Goal: Task Accomplishment & Management: Manage account settings

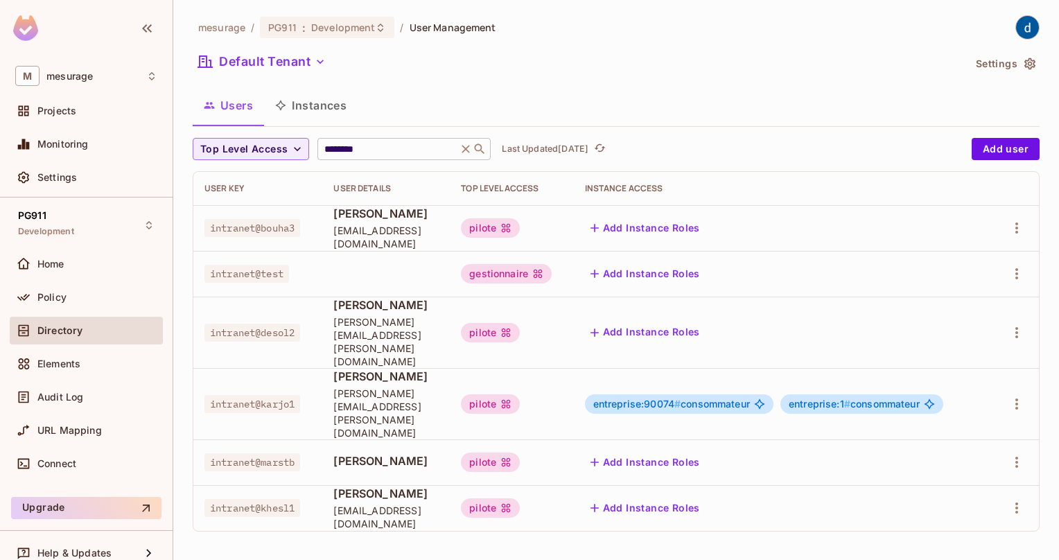
click at [467, 144] on icon at bounding box center [466, 149] width 14 height 14
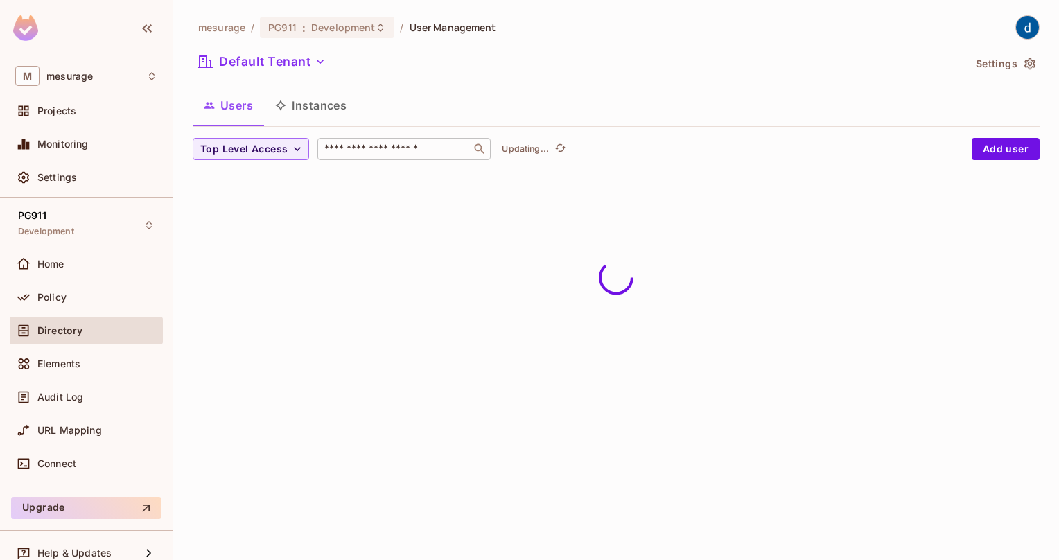
click at [406, 144] on input "text" at bounding box center [395, 149] width 146 height 14
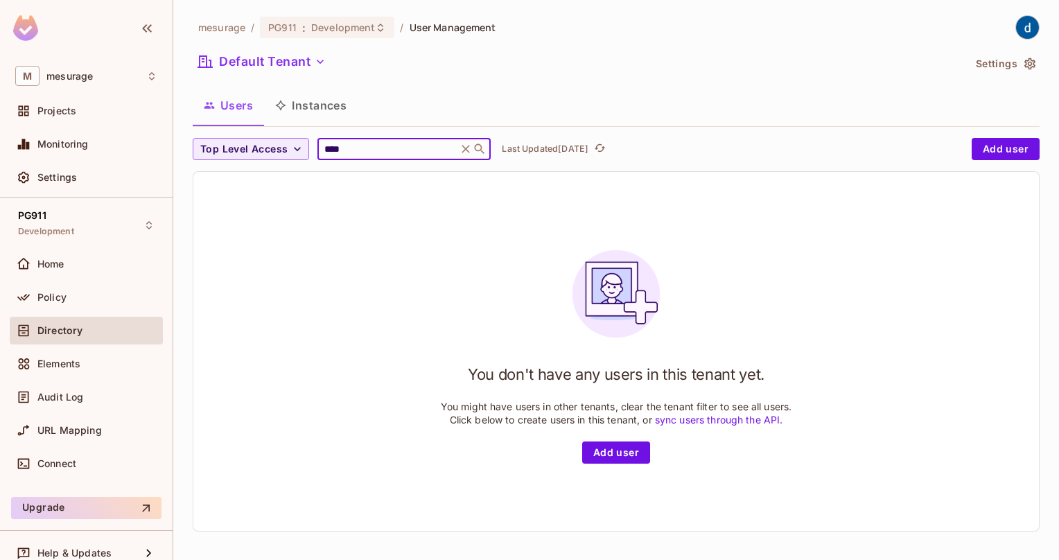
type input "*****"
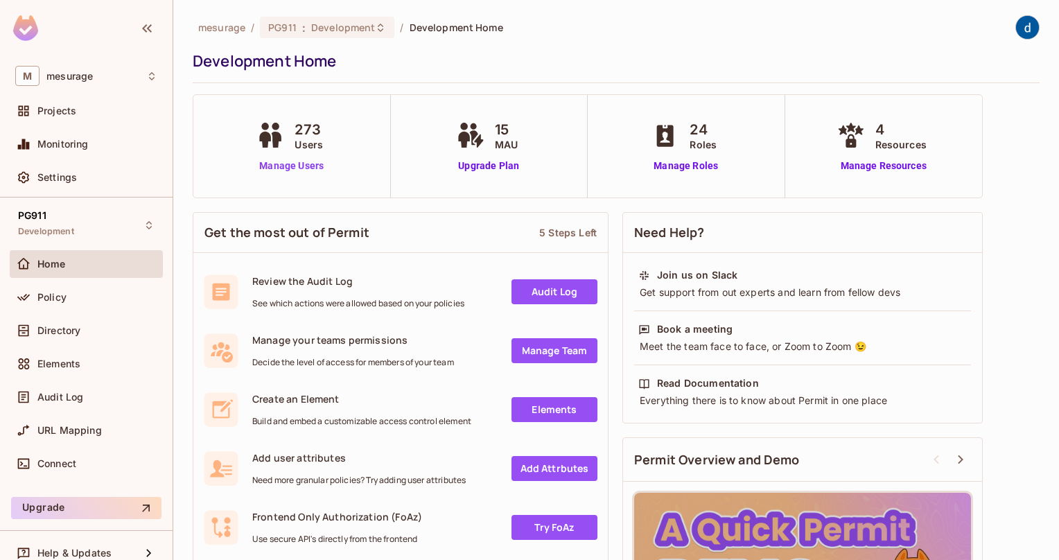
click at [301, 160] on link "Manage Users" at bounding box center [291, 166] width 77 height 15
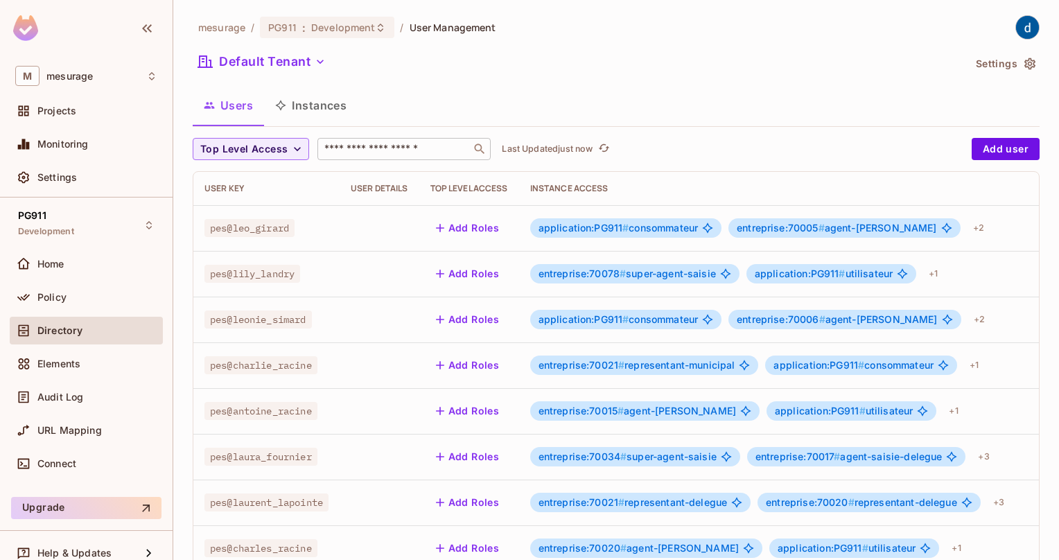
click at [358, 153] on input "text" at bounding box center [395, 149] width 146 height 14
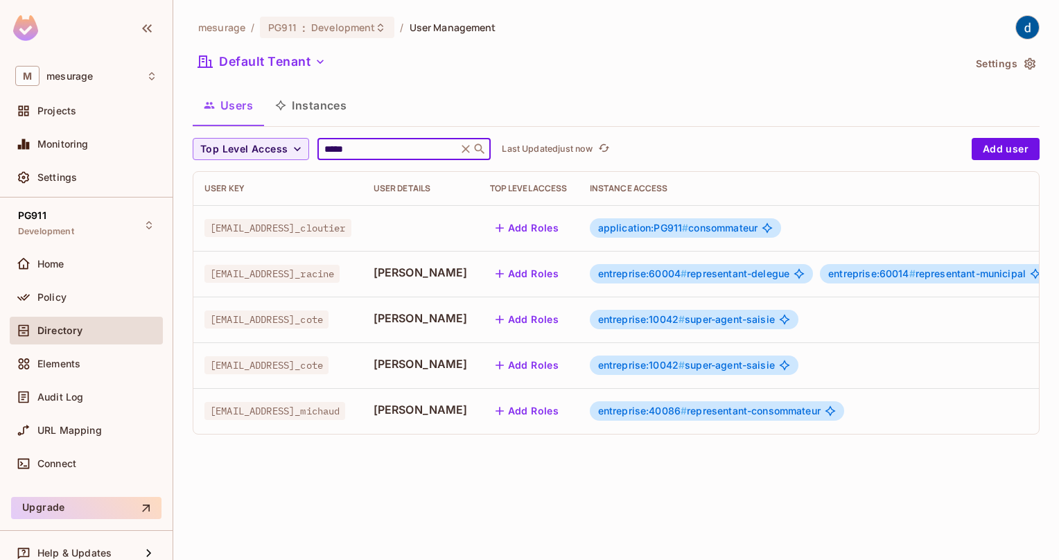
type input "*****"
click at [490, 269] on button "Add Roles" at bounding box center [527, 274] width 75 height 22
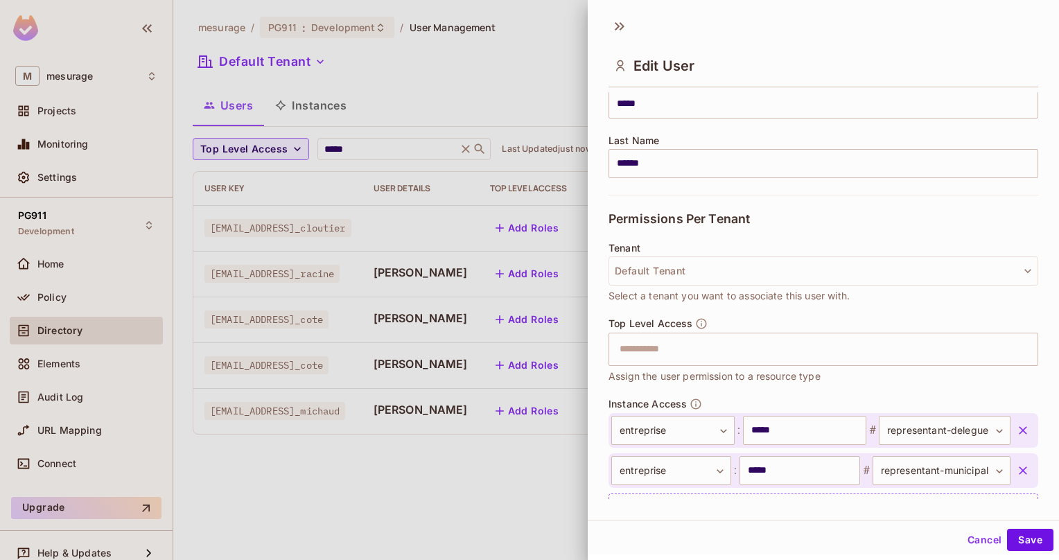
scroll to position [257, 0]
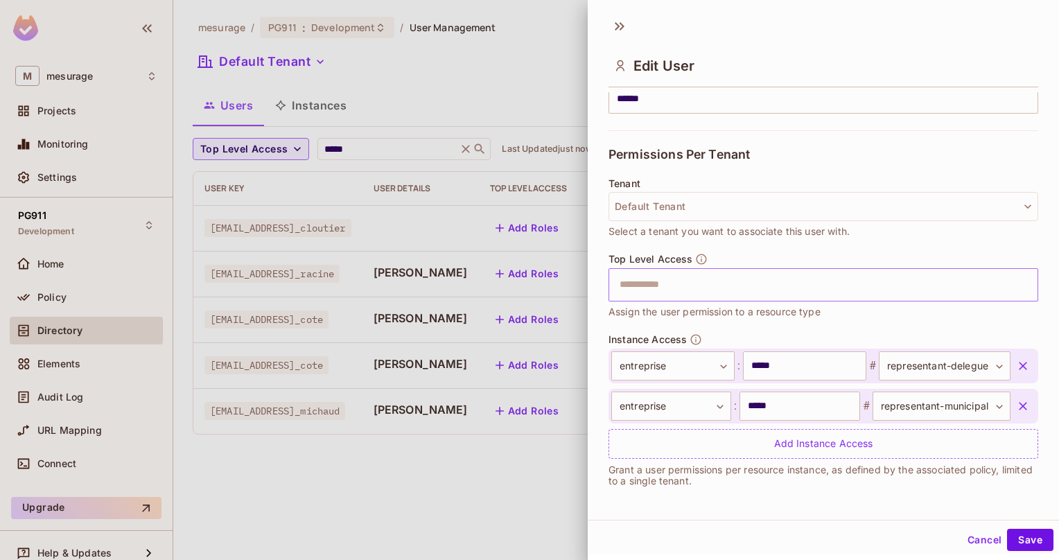
click at [656, 286] on input "text" at bounding box center [811, 285] width 400 height 28
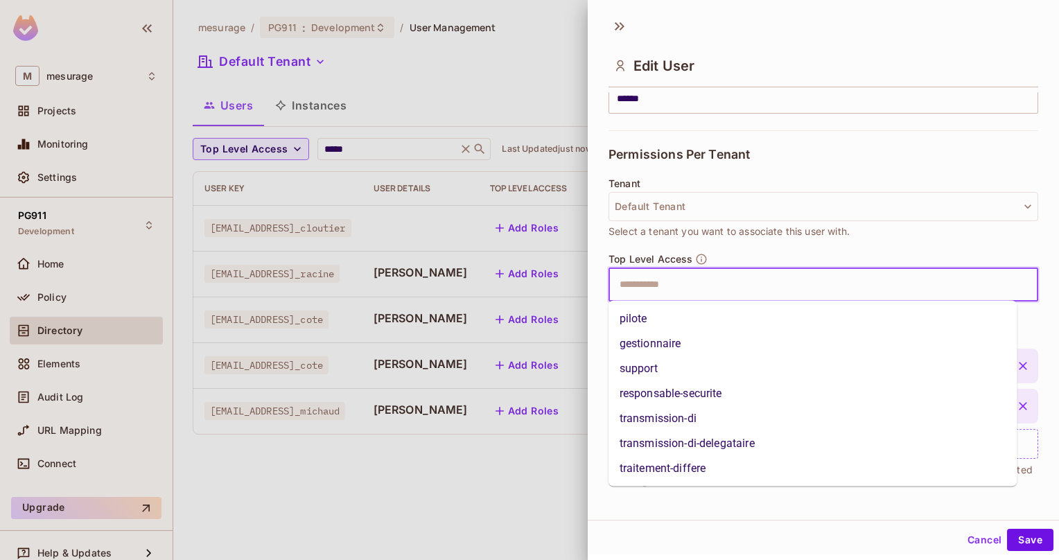
click at [650, 315] on li "pilote" at bounding box center [813, 318] width 409 height 25
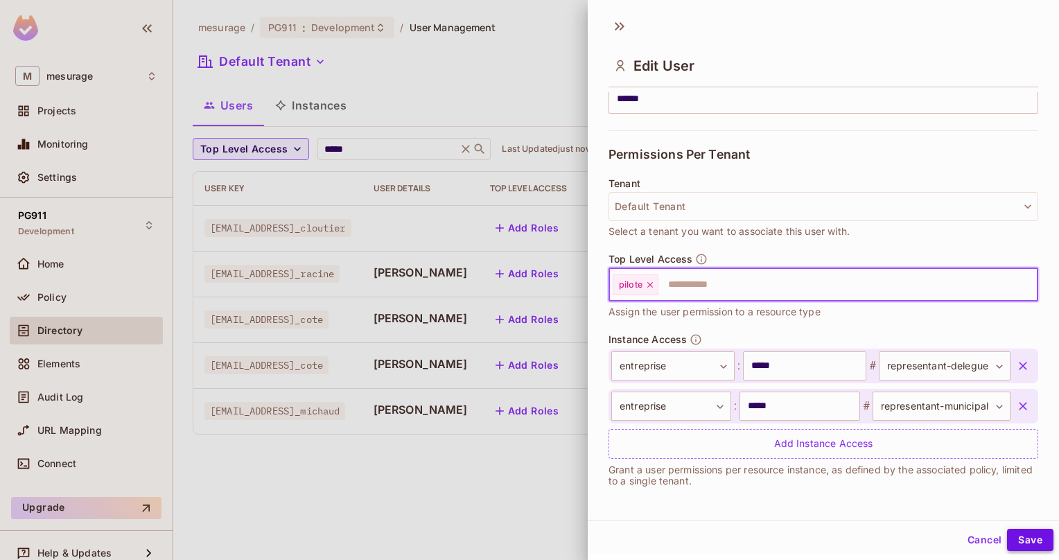
click at [1019, 537] on button "Save" at bounding box center [1030, 540] width 46 height 22
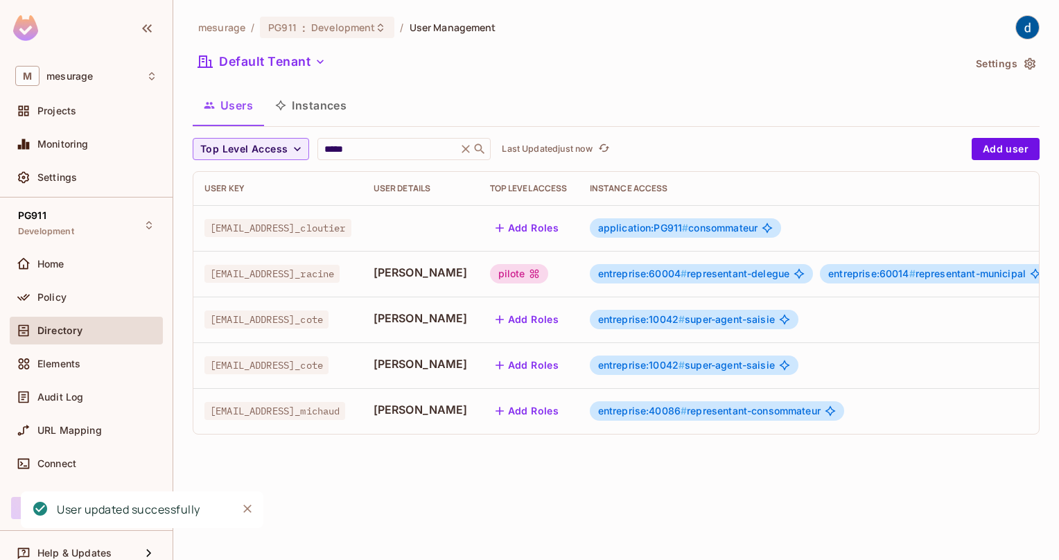
click at [569, 493] on div "mesurage / PG911 : Development / User Management Default Tenant Settings Users …" at bounding box center [616, 280] width 886 height 560
